Goal: Entertainment & Leisure: Consume media (video, audio)

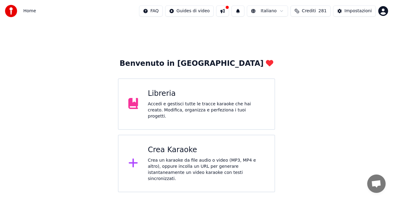
click at [175, 102] on div "Libreria Accedi e gestisci tutte le tracce karaoke che hai creato. Modifica, or…" at bounding box center [206, 104] width 117 height 31
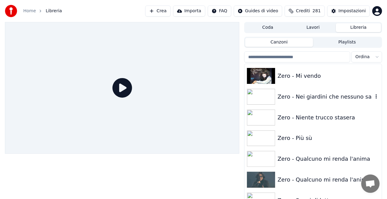
scroll to position [8664, 0]
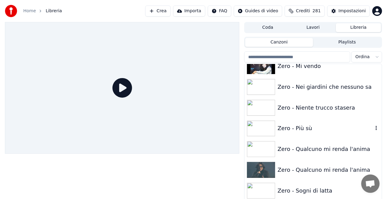
click at [322, 126] on div "Zero - Più sù" at bounding box center [326, 128] width 96 height 9
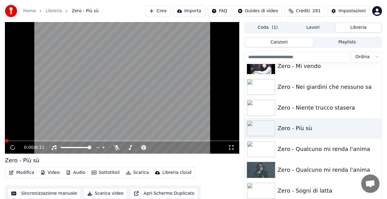
click at [233, 147] on icon at bounding box center [232, 147] width 6 height 5
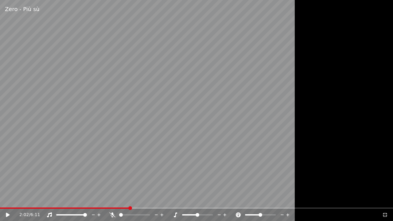
click at [385, 199] on icon at bounding box center [385, 214] width 6 height 5
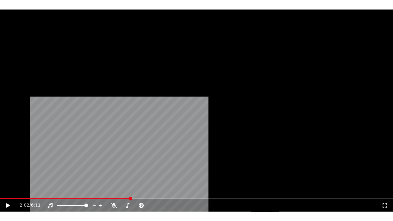
scroll to position [8357, 0]
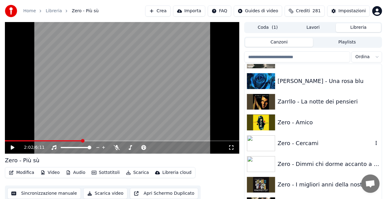
click at [314, 136] on div "Zero - Cercami" at bounding box center [313, 143] width 137 height 21
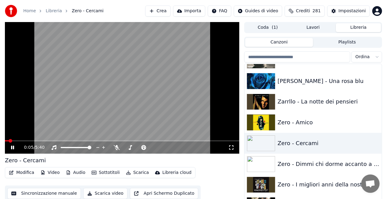
click at [232, 147] on icon at bounding box center [232, 147] width 6 height 5
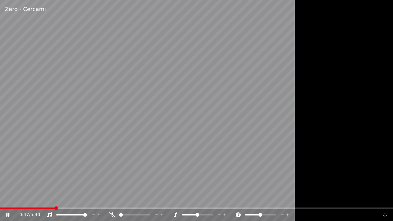
click at [298, 118] on div at bounding box center [196, 110] width 393 height 221
